Goal: Information Seeking & Learning: Learn about a topic

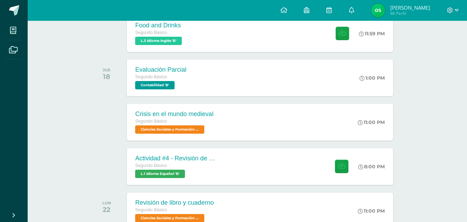
scroll to position [254, 0]
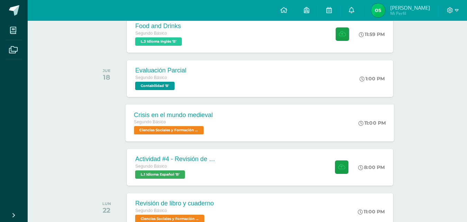
click at [148, 133] on span "Ciencias Sociales y Formación Ciudadana 'B'" at bounding box center [169, 130] width 70 height 8
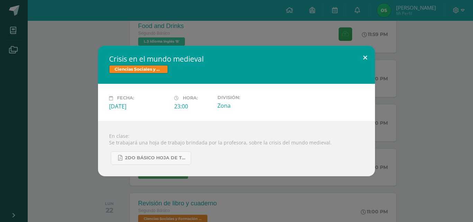
click at [366, 56] on button at bounding box center [365, 58] width 20 height 24
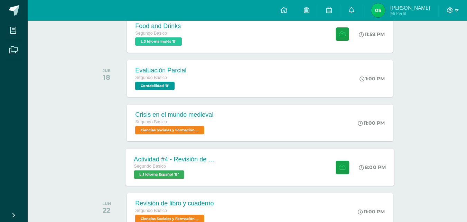
click at [172, 171] on span "L.1 Idioma Español 'B'" at bounding box center [159, 174] width 50 height 8
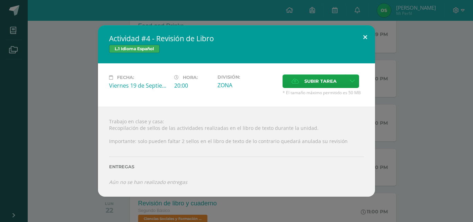
click at [368, 37] on button at bounding box center [365, 37] width 20 height 24
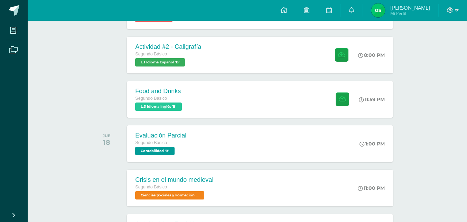
scroll to position [188, 0]
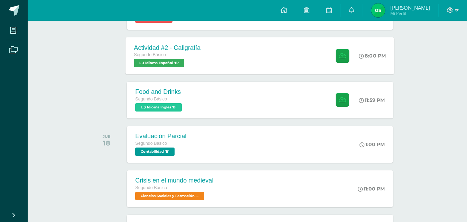
click at [145, 67] on div "Actividad #2 - Caligrafía Segundo Básico L.1 Idioma Español 'B'" at bounding box center [167, 55] width 83 height 37
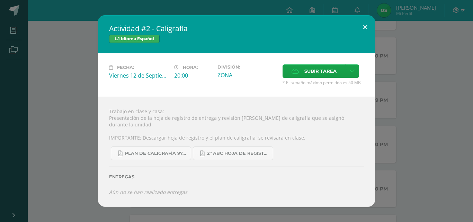
click at [364, 31] on button at bounding box center [365, 27] width 20 height 24
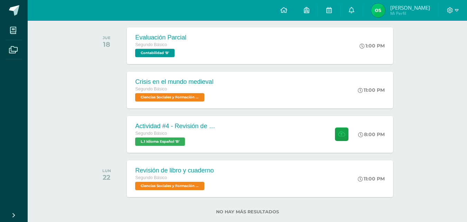
scroll to position [300, 0]
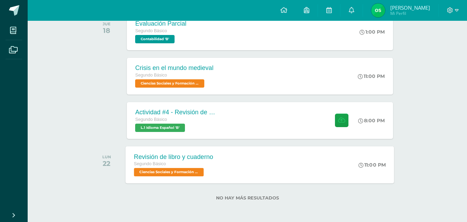
click at [175, 174] on span "Ciencias Sociales y Formación Ciudadana 'B'" at bounding box center [169, 172] width 70 height 8
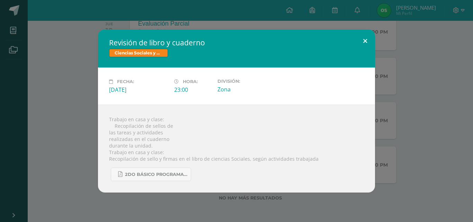
click at [365, 42] on button at bounding box center [365, 41] width 20 height 24
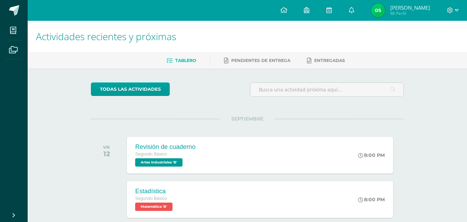
scroll to position [8, 0]
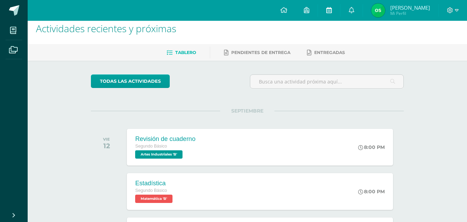
click at [331, 10] on icon at bounding box center [330, 10] width 6 height 6
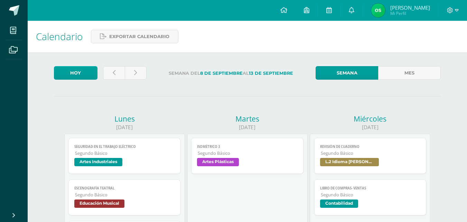
click at [215, 164] on span "Artes Plásticas" at bounding box center [218, 162] width 42 height 8
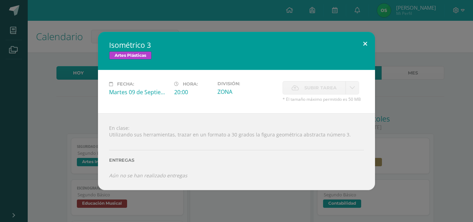
click at [365, 42] on button at bounding box center [365, 44] width 20 height 24
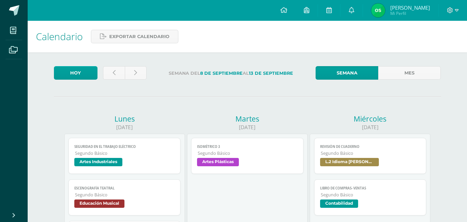
click at [109, 200] on span "Educación Musical" at bounding box center [99, 203] width 50 height 8
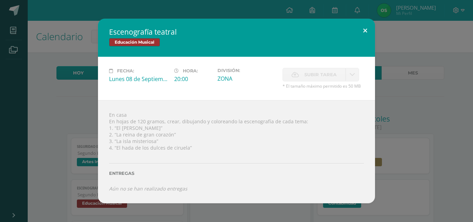
click at [365, 31] on button at bounding box center [365, 31] width 20 height 24
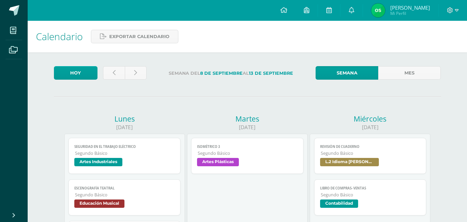
click at [108, 202] on span "Educación Musical" at bounding box center [99, 203] width 50 height 8
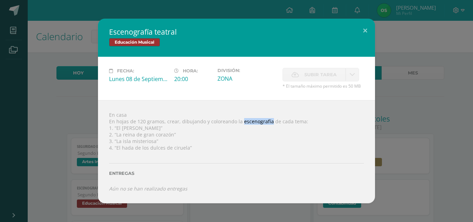
drag, startPoint x: 239, startPoint y: 120, endPoint x: 268, endPoint y: 125, distance: 29.7
click at [268, 125] on div "En casa En hojas de 120 gramos, crear, dibujando y coloreando la escenografía d…" at bounding box center [236, 151] width 277 height 103
copy div "escenografía"
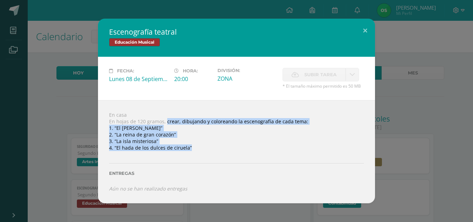
drag, startPoint x: 166, startPoint y: 119, endPoint x: 263, endPoint y: 152, distance: 102.3
click at [263, 152] on div "En casa En hojas de 120 gramos, crear, dibujando y coloreando la escenografía d…" at bounding box center [236, 151] width 277 height 103
copy div "crear, dibujando y coloreando la escenografía de cada tema: 1. “El [PERSON_NAME…"
